Goal: Task Accomplishment & Management: Complete application form

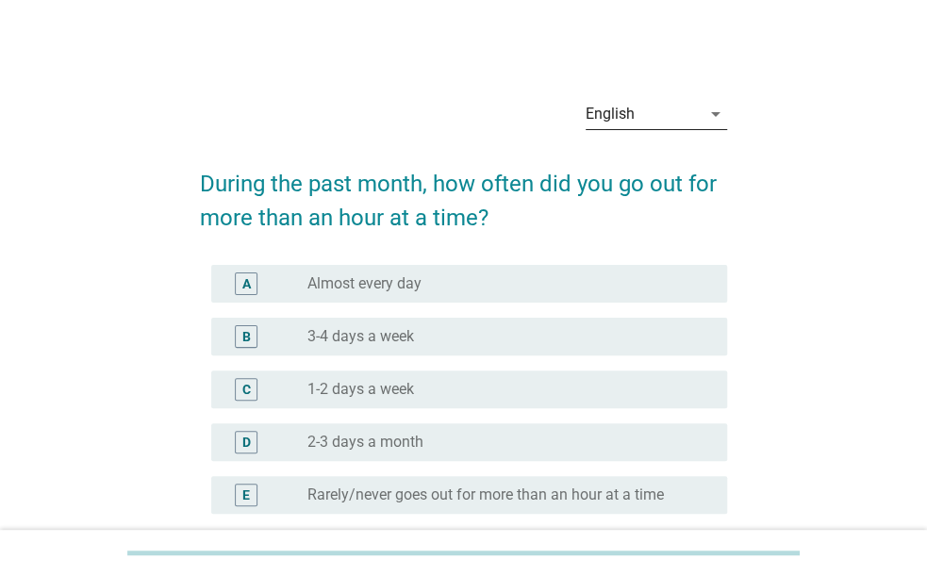
click at [658, 120] on div "English" at bounding box center [642, 114] width 115 height 30
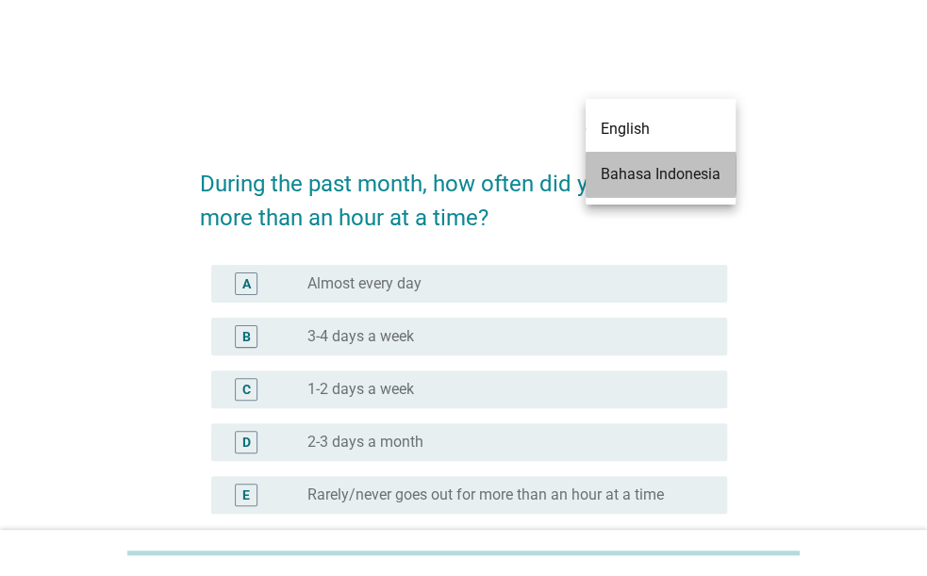
click at [667, 177] on div "Bahasa Indonesia" at bounding box center [660, 174] width 120 height 23
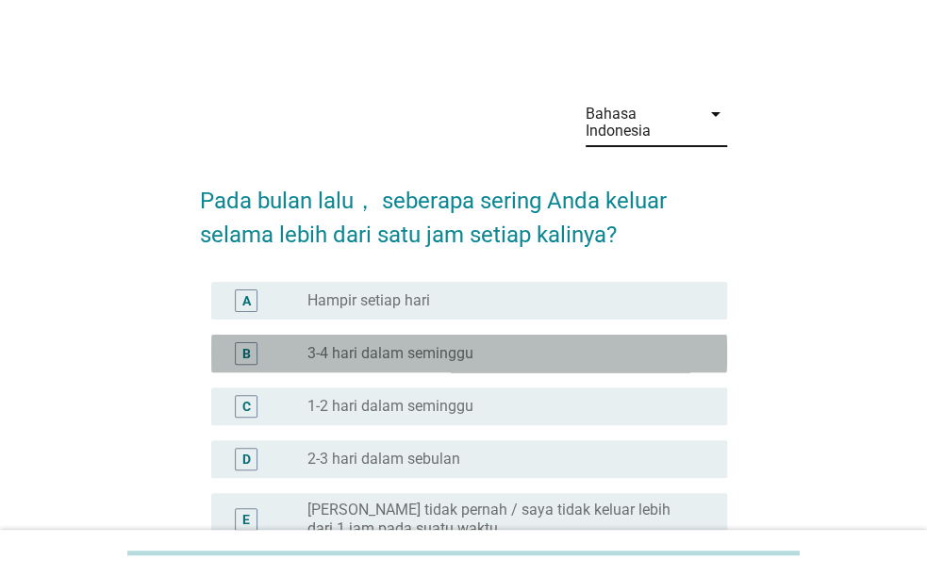
click at [615, 352] on div "radio_button_unchecked 3-4 hari dalam seminggu" at bounding box center [501, 353] width 389 height 19
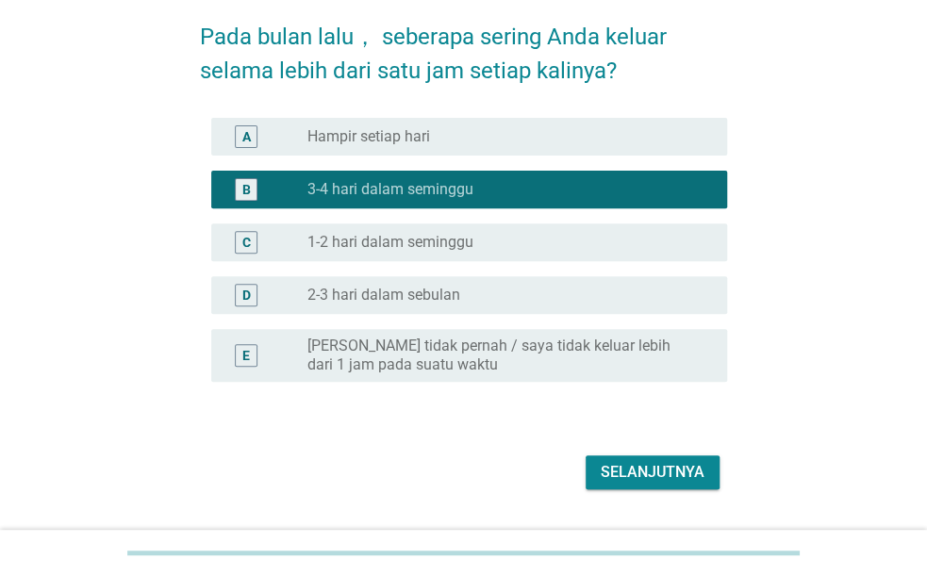
scroll to position [211, 0]
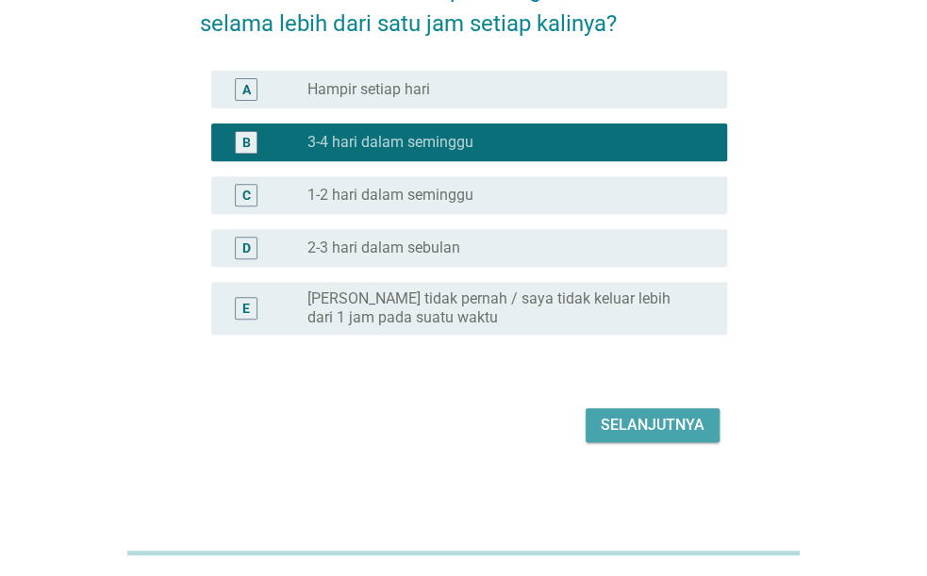
click at [619, 416] on div "Selanjutnya" at bounding box center [652, 425] width 104 height 23
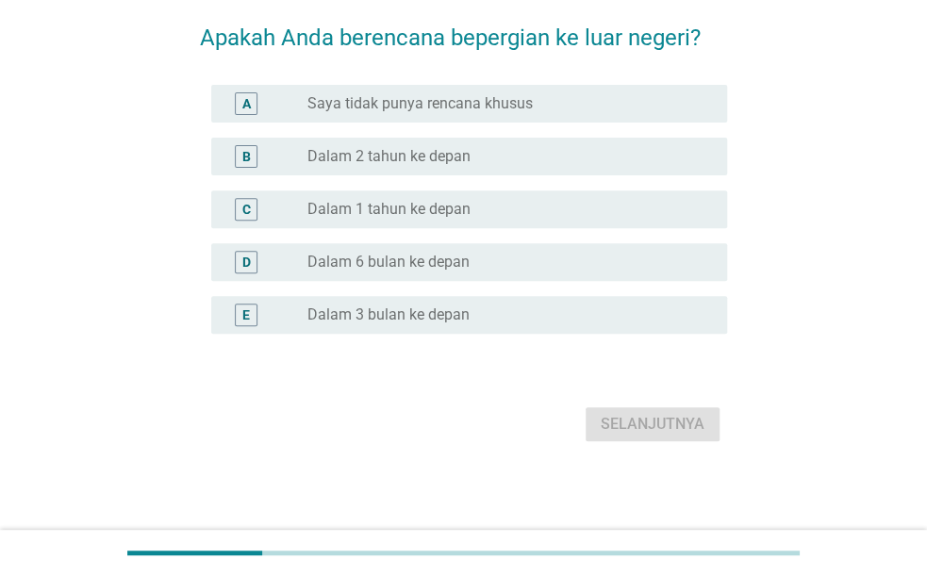
scroll to position [0, 0]
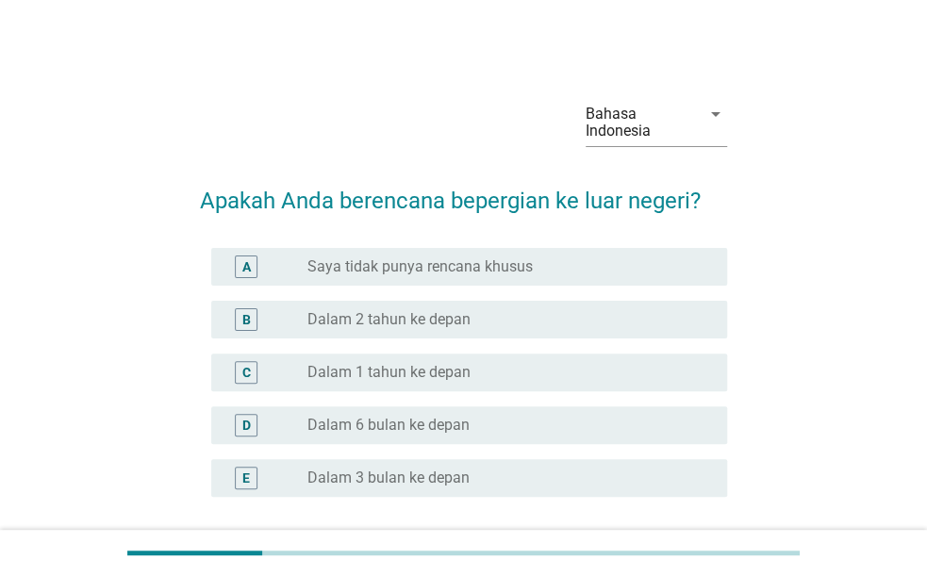
click at [534, 319] on div "radio_button_unchecked Dalam 2 tahun ke depan" at bounding box center [501, 319] width 389 height 19
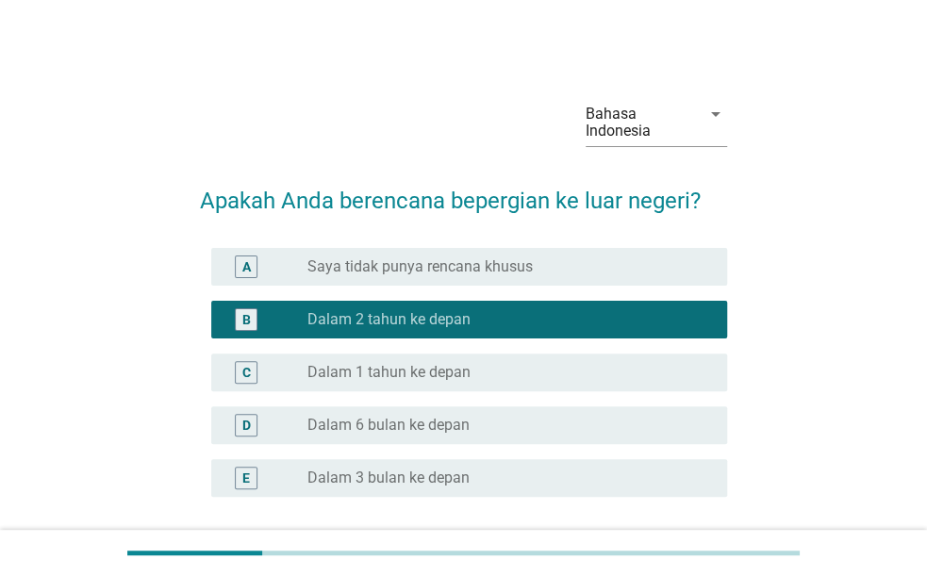
scroll to position [162, 0]
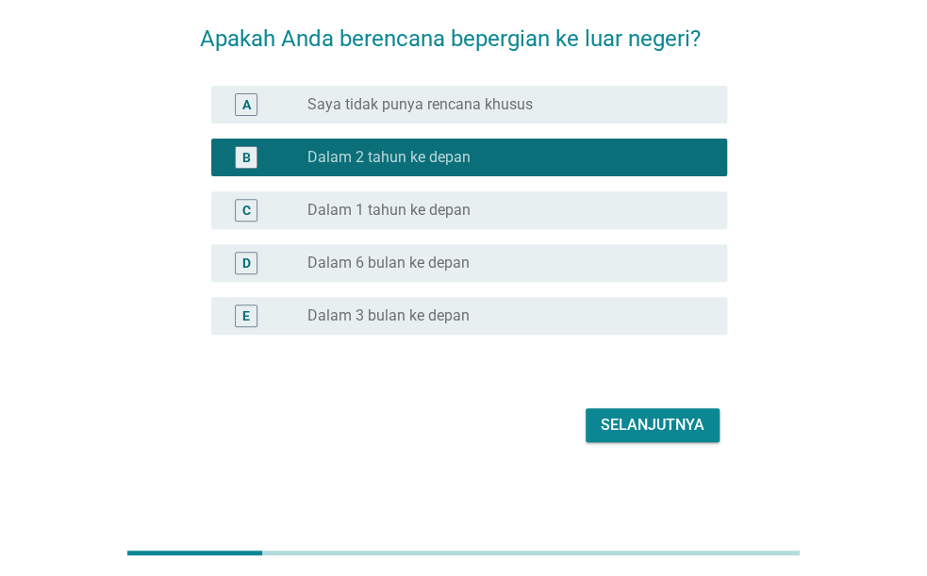
click at [636, 422] on div "Selanjutnya" at bounding box center [652, 425] width 104 height 23
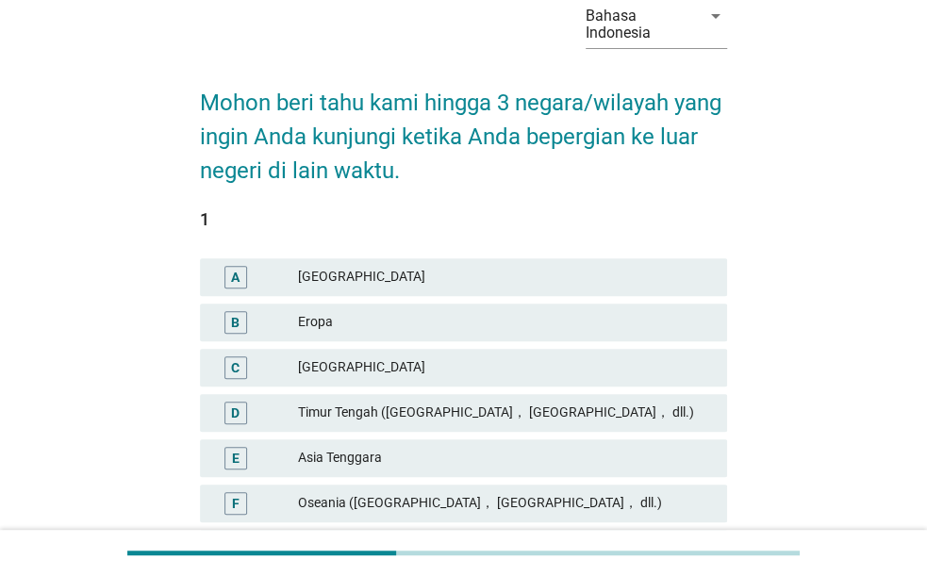
scroll to position [294, 0]
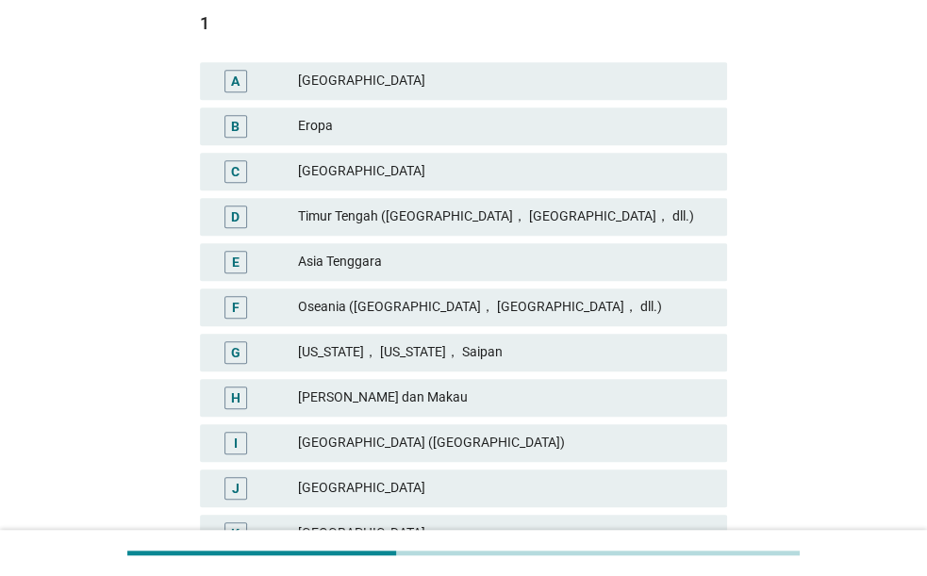
click at [479, 430] on div "I Cina (Mainland)" at bounding box center [463, 443] width 527 height 38
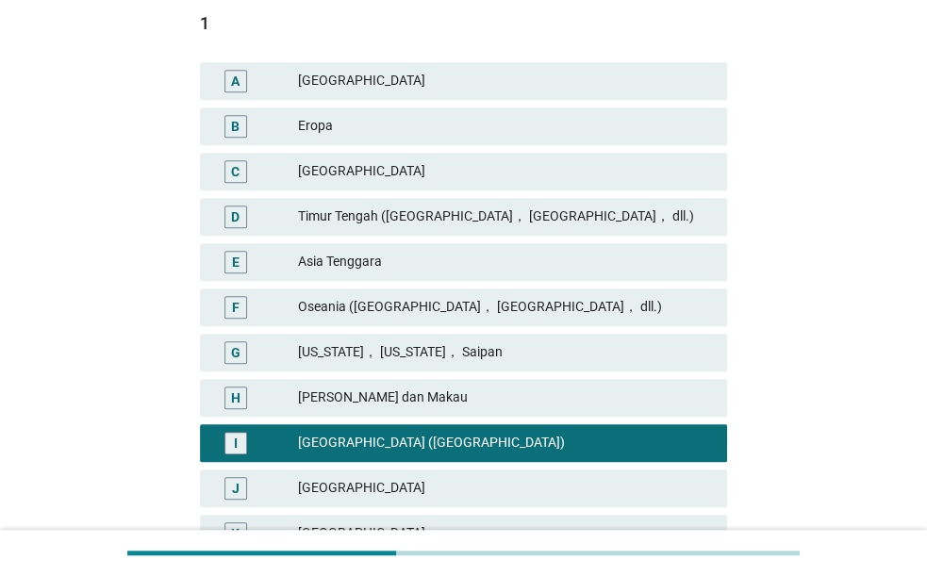
click at [453, 131] on div "Eropa" at bounding box center [505, 126] width 414 height 23
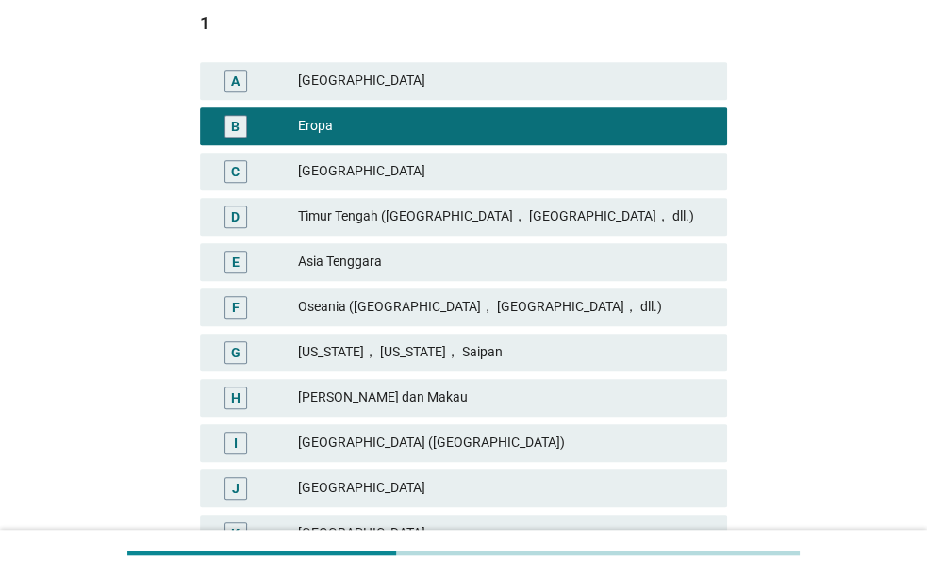
click at [239, 125] on div "B" at bounding box center [235, 126] width 8 height 20
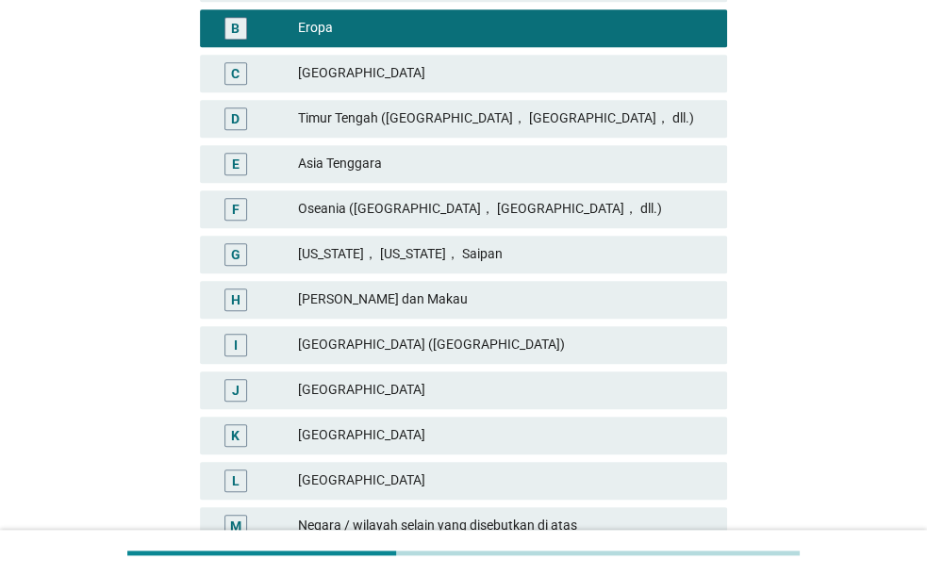
scroll to position [566, 0]
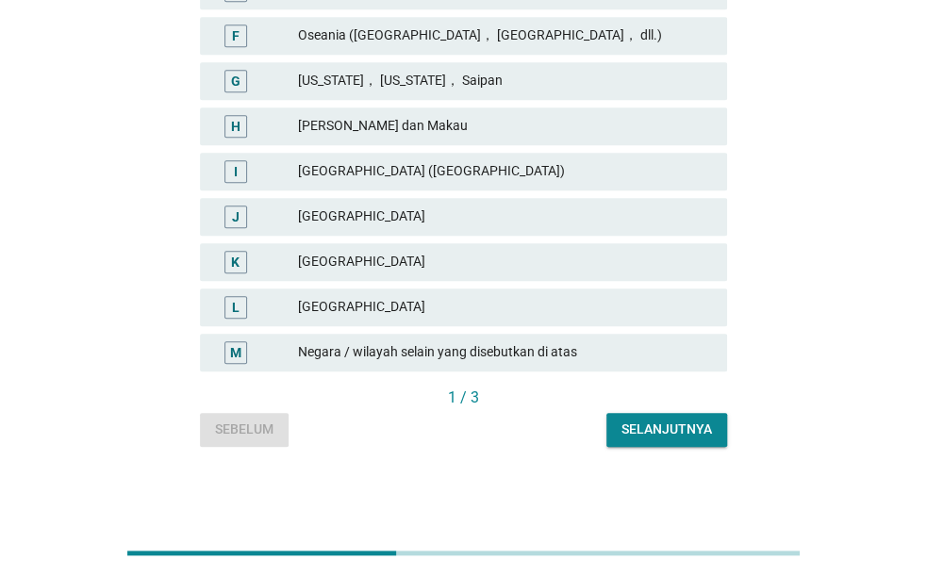
click at [469, 257] on div "Jepang" at bounding box center [505, 262] width 414 height 23
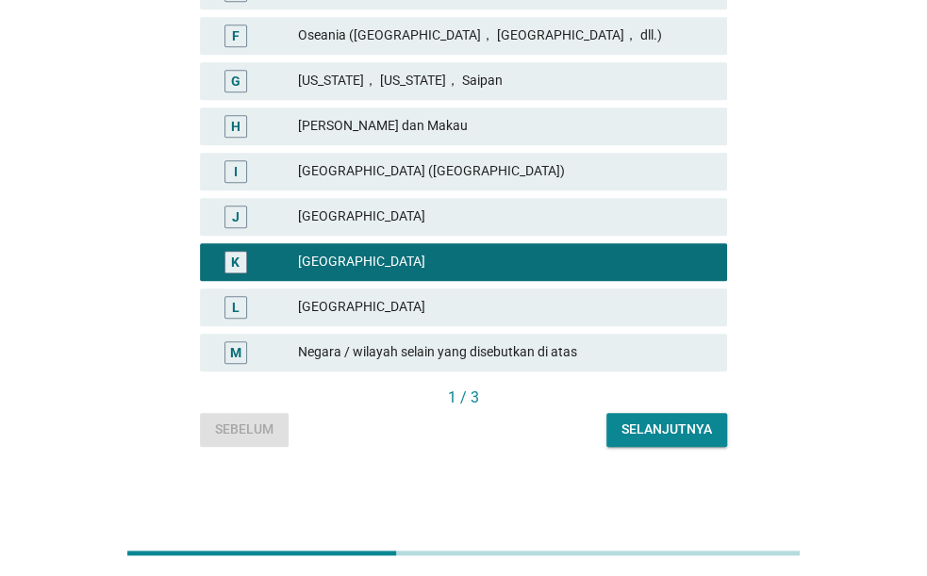
click at [621, 418] on button "Selanjutnya" at bounding box center [666, 430] width 121 height 34
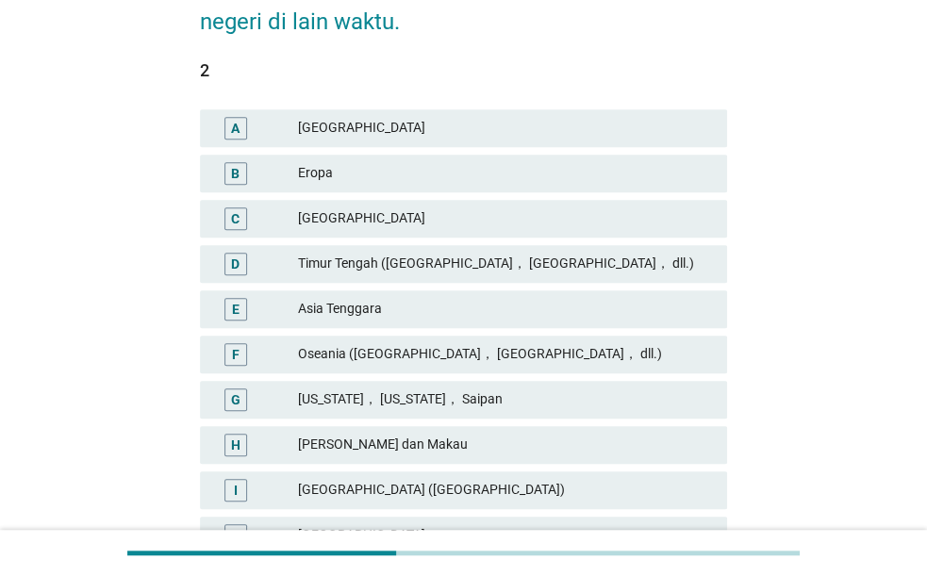
scroll to position [294, 0]
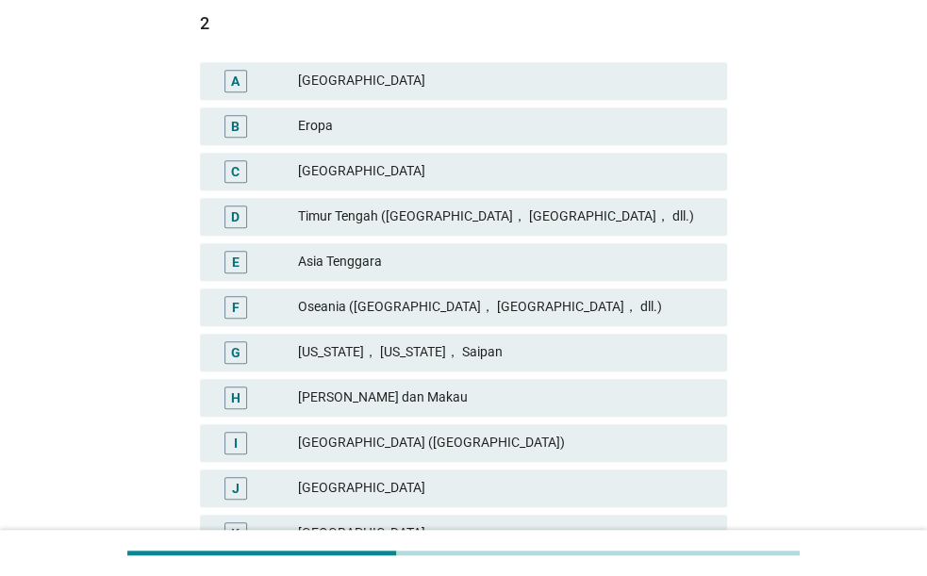
click at [584, 222] on div "Timur Tengah (Arab Saudi， Uni Emirat Arab， dll.)" at bounding box center [505, 217] width 414 height 23
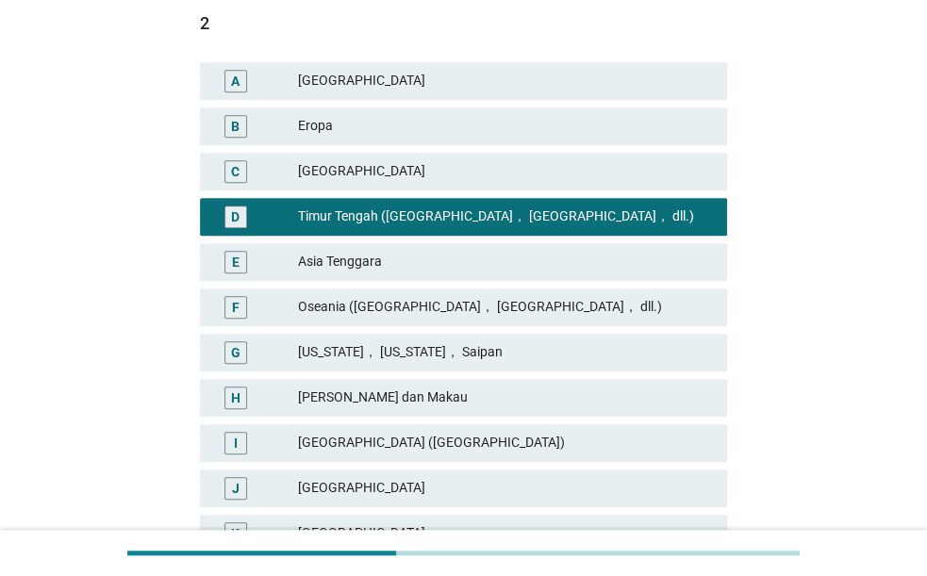
scroll to position [490, 0]
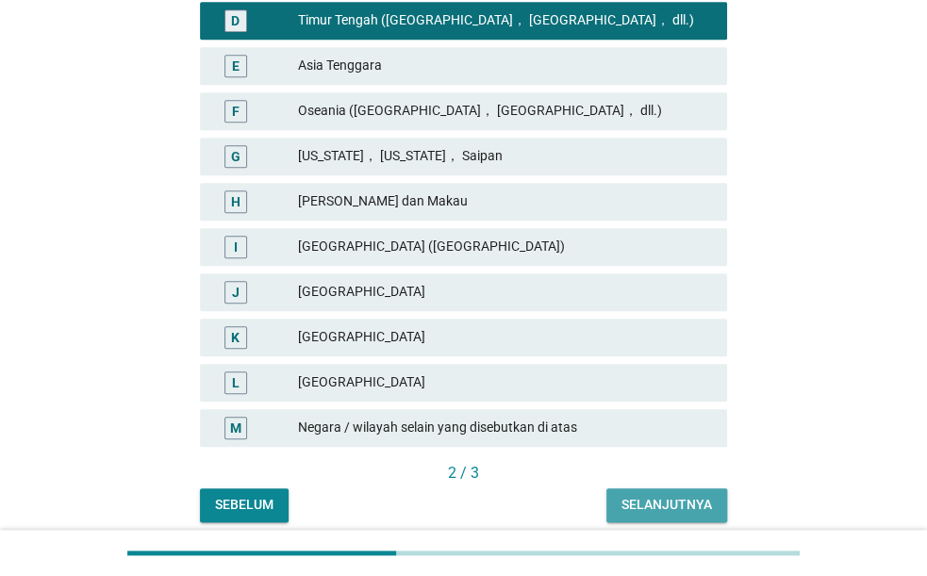
click at [702, 504] on div "Selanjutnya" at bounding box center [666, 505] width 90 height 20
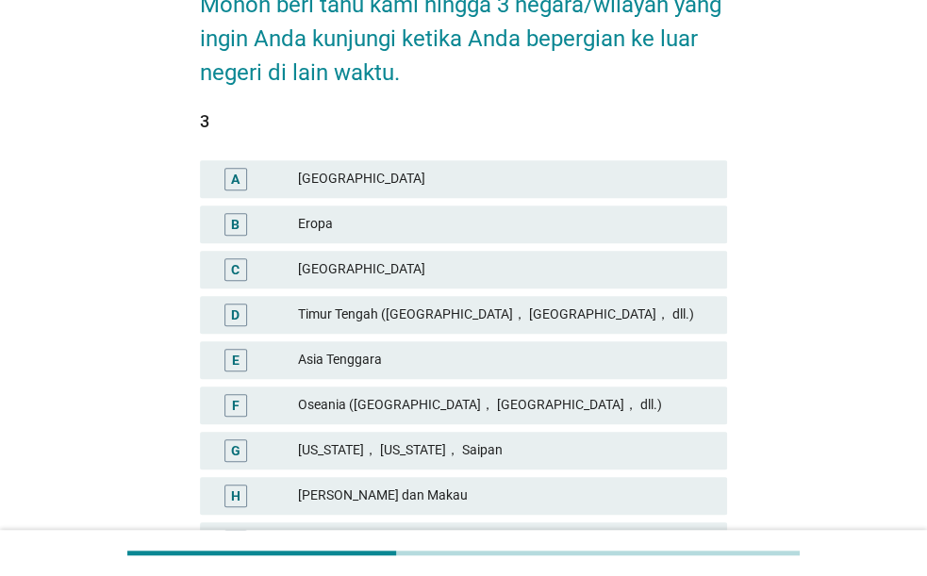
scroll to position [294, 0]
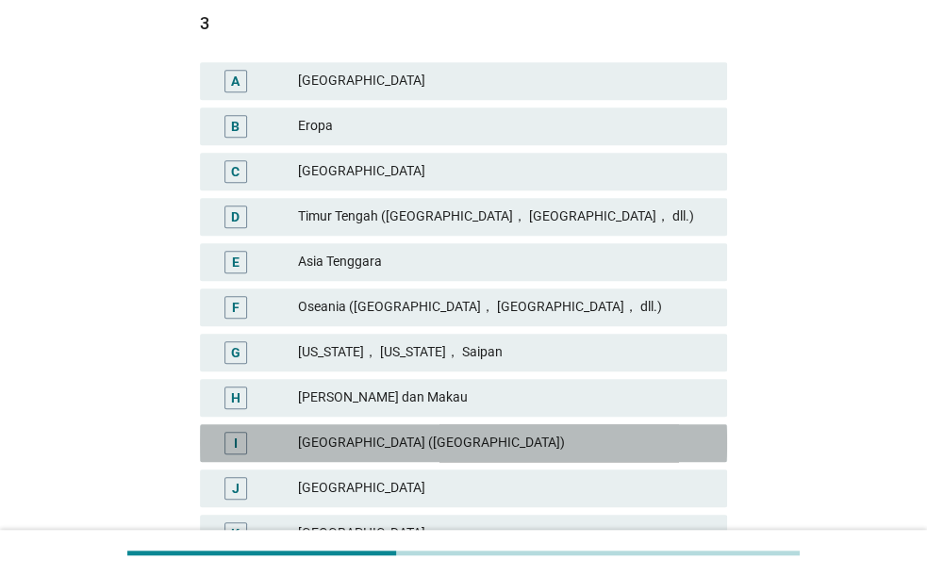
click at [565, 435] on div "Cina (Mainland)" at bounding box center [505, 443] width 414 height 23
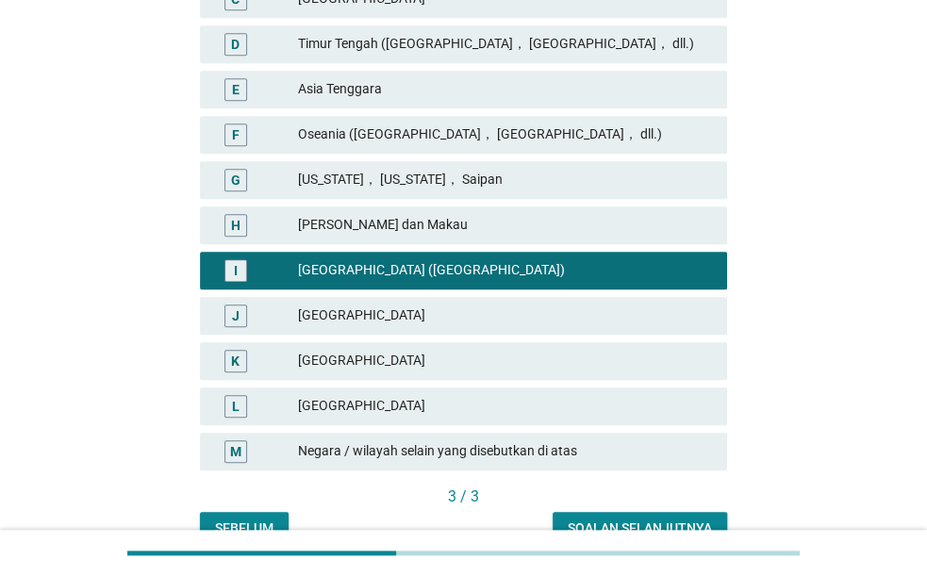
scroll to position [490, 0]
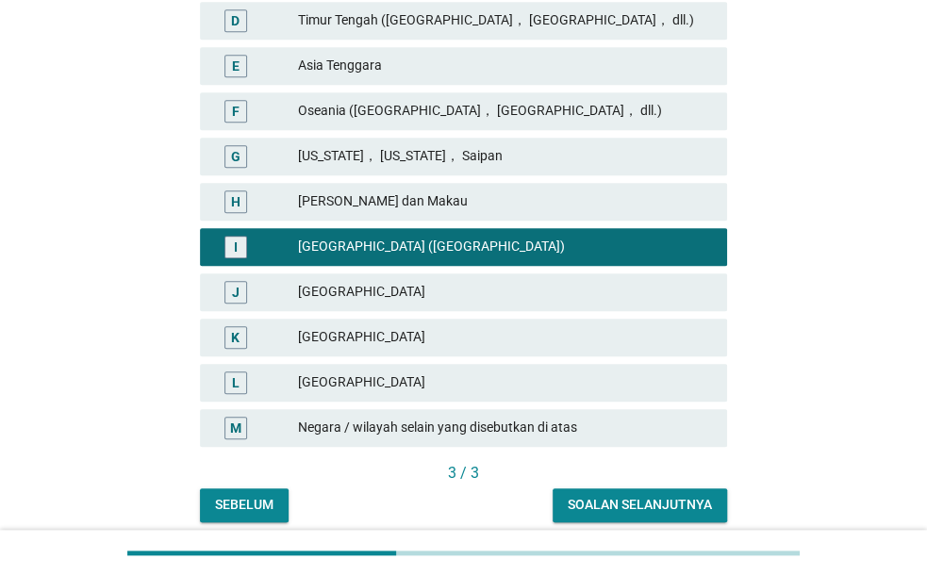
click at [621, 495] on button "Soalan selanjutnya" at bounding box center [639, 505] width 174 height 34
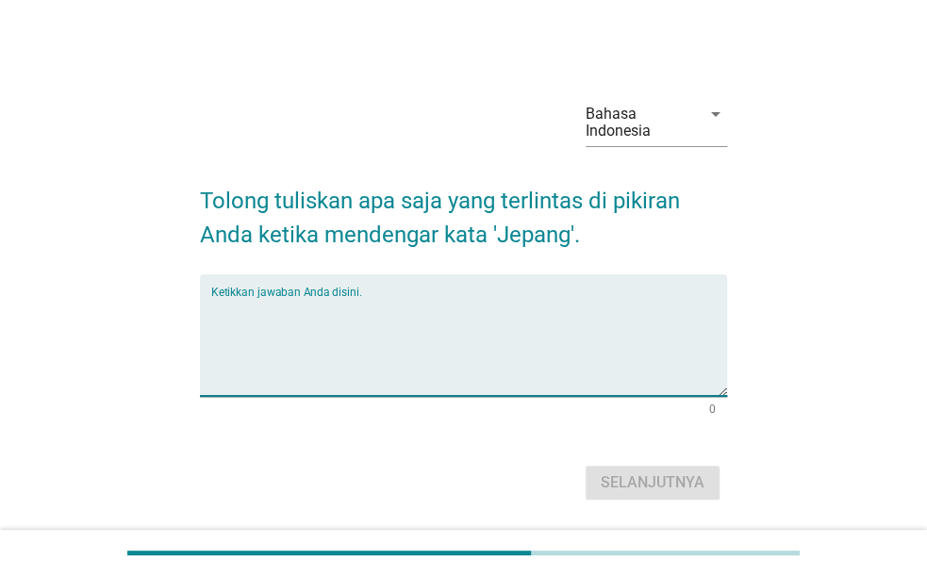
click at [452, 312] on textarea "Ketikkan jawaban Anda disini." at bounding box center [469, 346] width 516 height 99
type textarea "sushi"
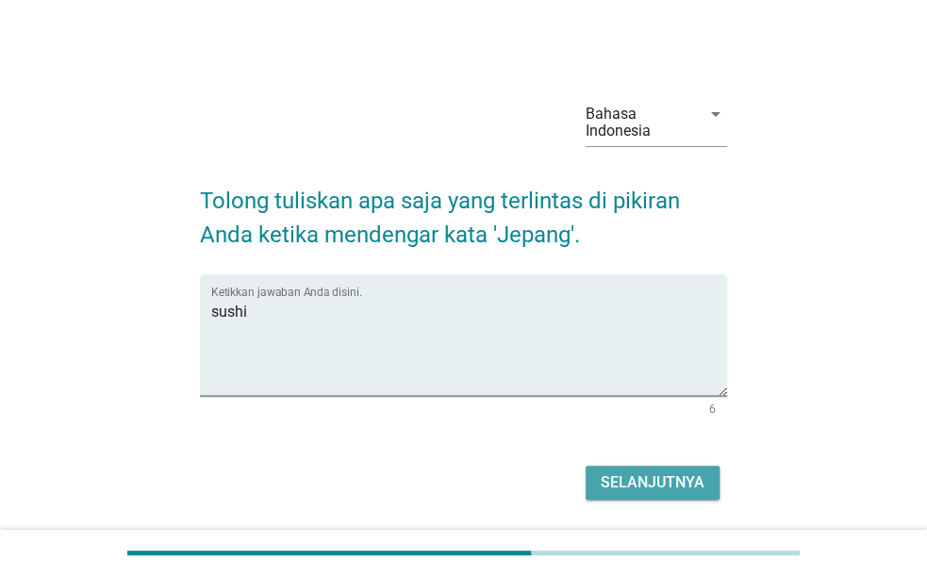
click at [636, 478] on div "Selanjutnya" at bounding box center [652, 482] width 104 height 23
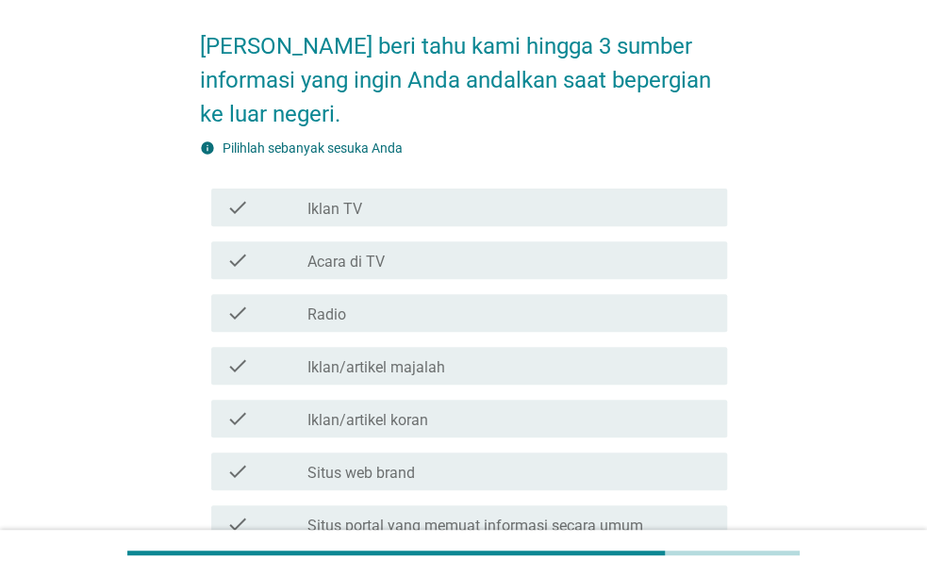
scroll to position [196, 0]
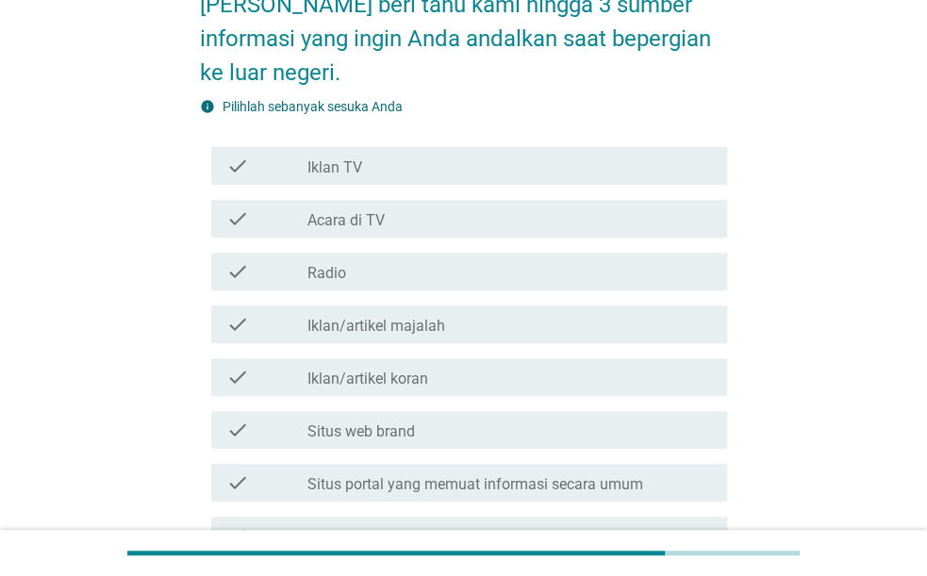
click at [449, 430] on div "check_box_outline_blank Situs web brand" at bounding box center [509, 430] width 404 height 23
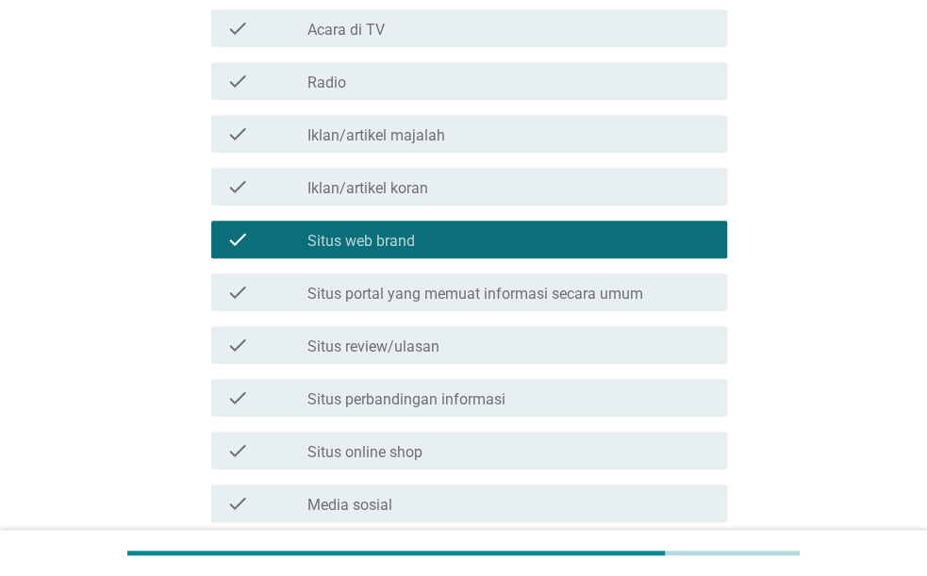
scroll to position [392, 0]
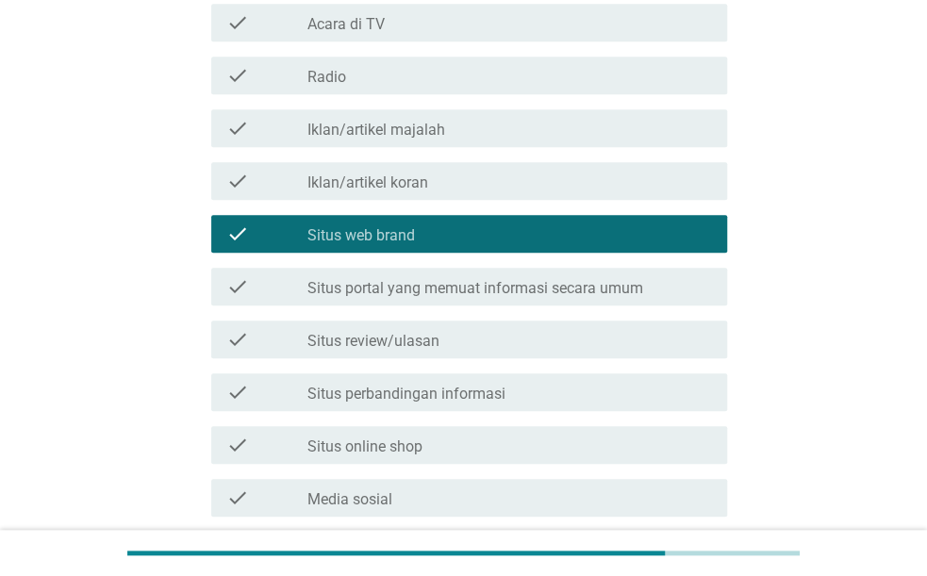
click at [485, 331] on div "check_box_outline_blank Situs review/ulasan" at bounding box center [509, 339] width 404 height 23
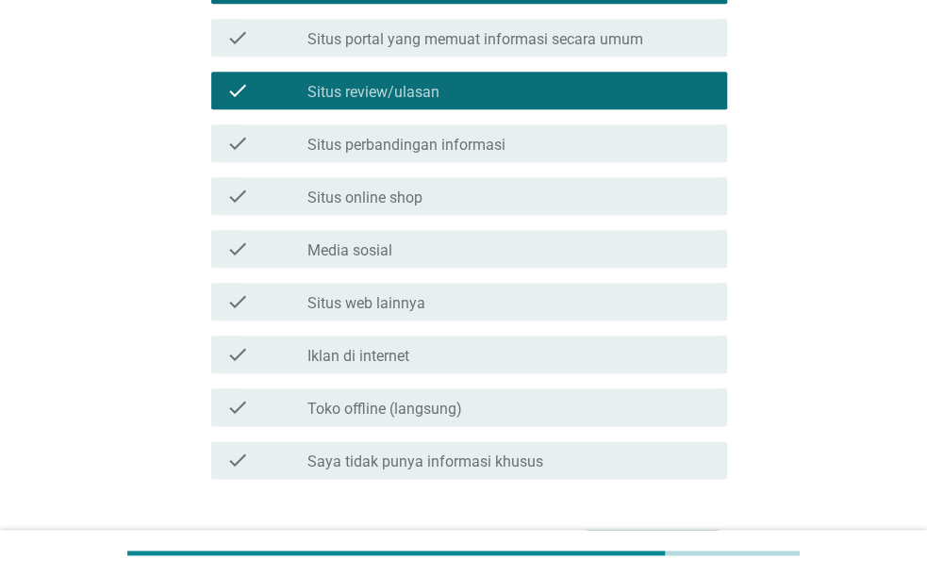
scroll to position [764, 0]
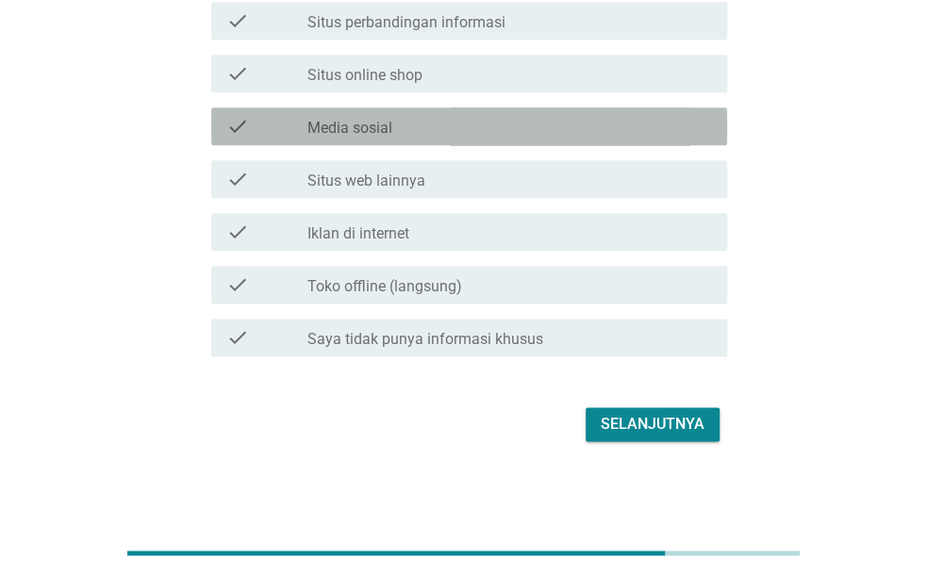
click at [469, 125] on div "check_box_outline_blank Media sosial" at bounding box center [509, 126] width 404 height 23
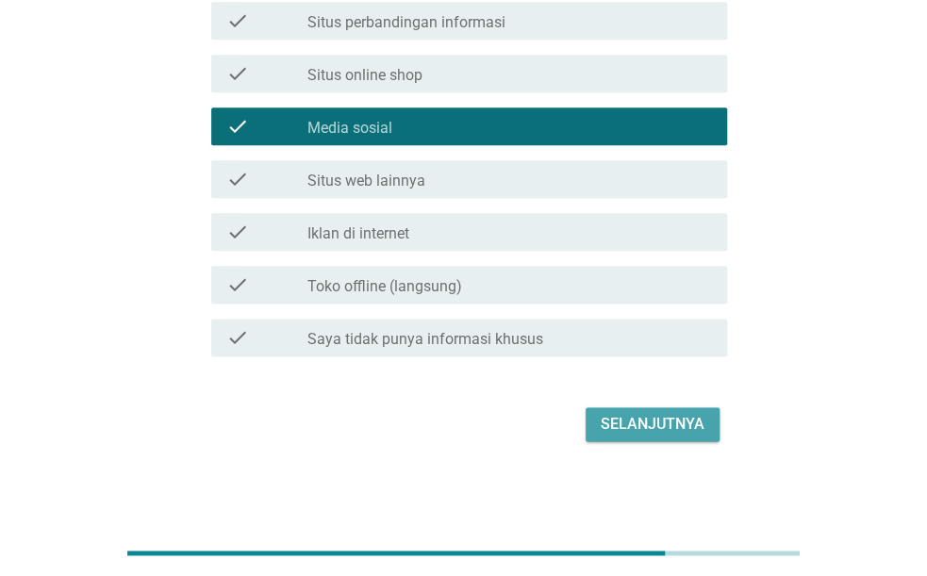
click at [683, 421] on div "Selanjutnya" at bounding box center [652, 424] width 104 height 23
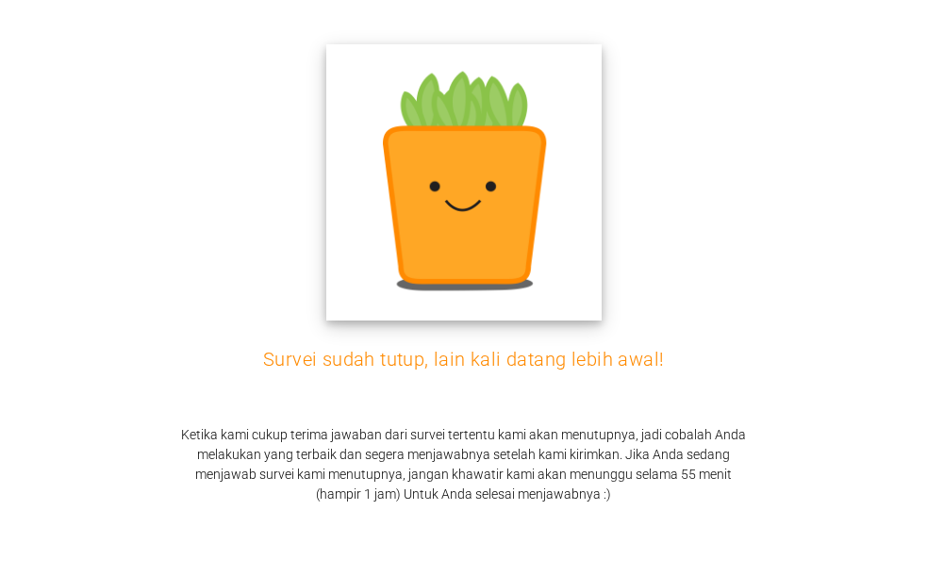
click at [501, 269] on img at bounding box center [463, 182] width 275 height 275
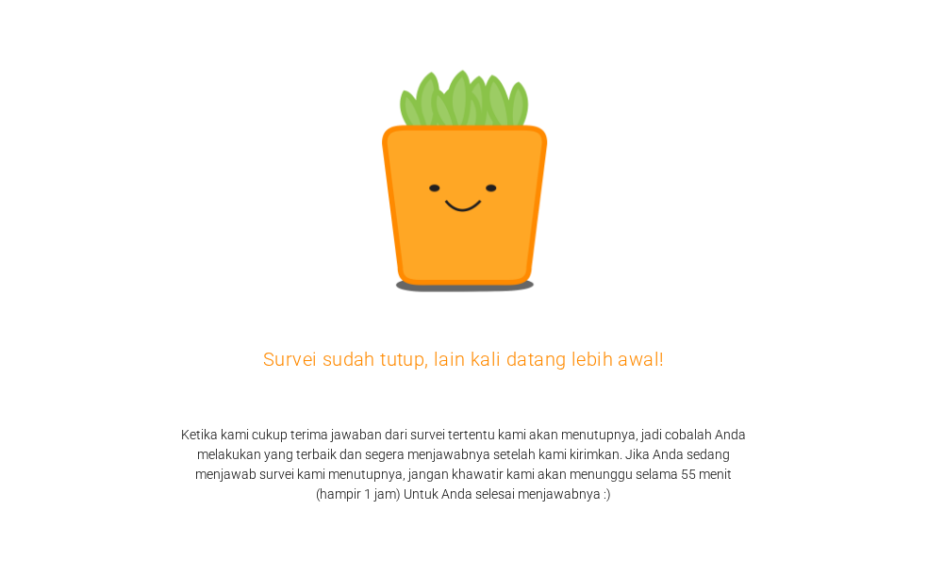
click at [527, 372] on div "Survei sudah tutup, lain kali datang lebih awal! Ketika kami cukup terima jawab…" at bounding box center [463, 288] width 927 height 576
click at [551, 491] on h2 "Ketika kami cukup terima jawaban dari survei tertentu kami akan menutupnya, jad…" at bounding box center [464, 464] width 566 height 79
